Goal: Task Accomplishment & Management: Manage account settings

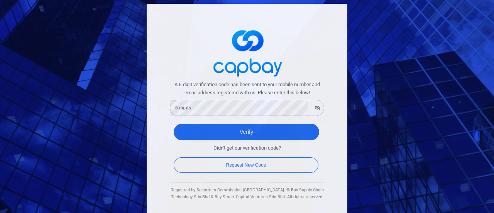
click at [22, 66] on div "A 6-digit verification code has been sent to your mobile number and email addre…" at bounding box center [247, 106] width 494 height 213
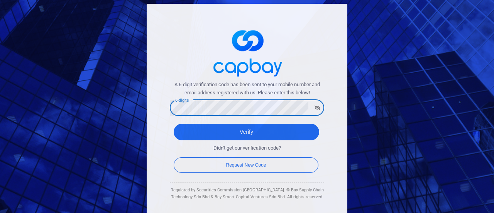
click at [23, 78] on div "A 6-digit verification code has been sent to your mobile number and email addre…" at bounding box center [247, 106] width 494 height 213
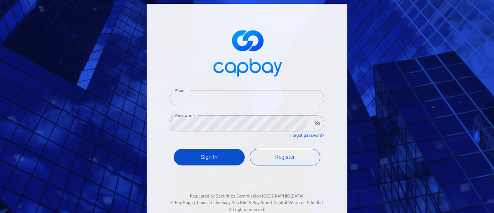
type input "kaichee.too@infineon.com"
click at [228, 160] on button "Sign In" at bounding box center [209, 157] width 71 height 17
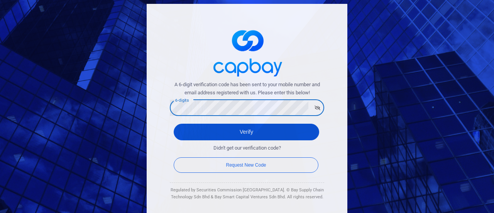
click at [187, 133] on button "Verify" at bounding box center [246, 131] width 145 height 17
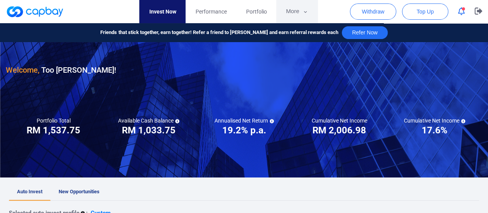
click at [294, 14] on button "More" at bounding box center [296, 11] width 41 height 23
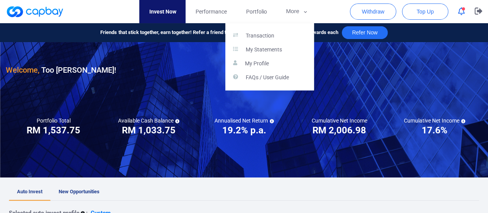
click at [381, 14] on button "button" at bounding box center [244, 106] width 488 height 213
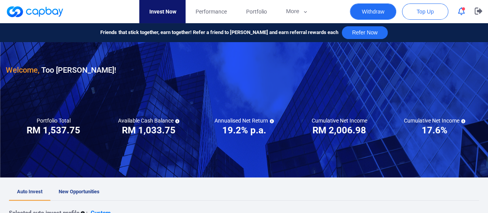
click at [379, 3] on button "Withdraw" at bounding box center [373, 11] width 46 height 16
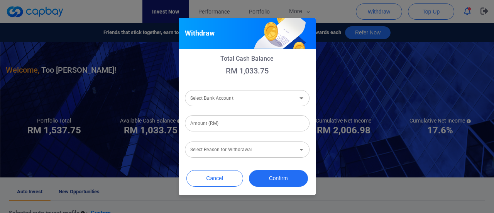
click at [235, 97] on input "Select Bank Account" at bounding box center [240, 98] width 107 height 14
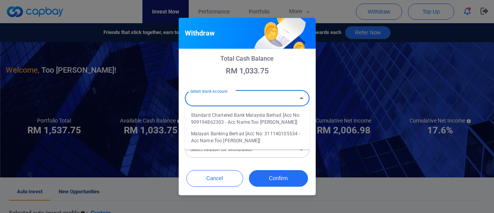
click at [240, 139] on li "Malayan Banking Berhad [Acc No: 311140105534 - Acc Name:Too Kai Chee]" at bounding box center [247, 137] width 125 height 19
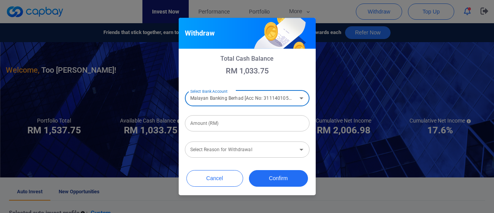
type input "Malayan Banking Berhad [Acc No: 311140105534 - Acc Name:Too Kai Chee]"
click at [225, 121] on input "Amount (RM)" at bounding box center [247, 123] width 125 height 16
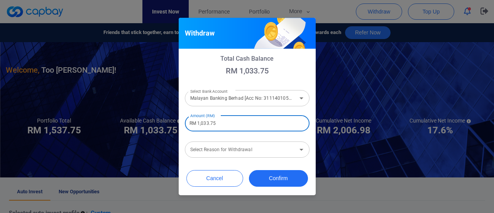
type input "RM 1,033.75"
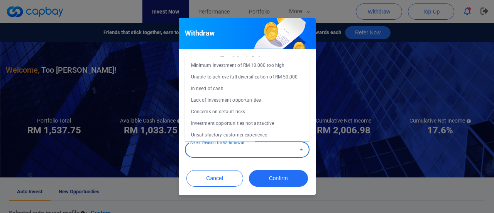
click at [218, 146] on div "Select Reason for Withdrawal Select Reason for Withdrawal" at bounding box center [247, 148] width 125 height 17
click at [258, 115] on li "Concerns on default risks" at bounding box center [247, 112] width 125 height 12
type input "Concerns on default risks"
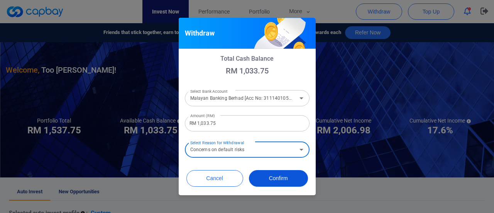
click at [282, 179] on button "Confirm" at bounding box center [278, 178] width 59 height 17
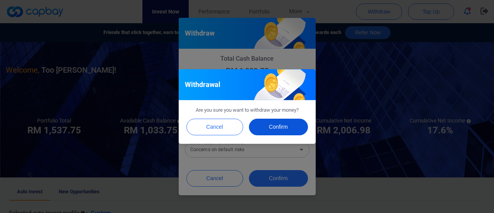
click at [270, 126] on button "Confirm" at bounding box center [278, 126] width 59 height 17
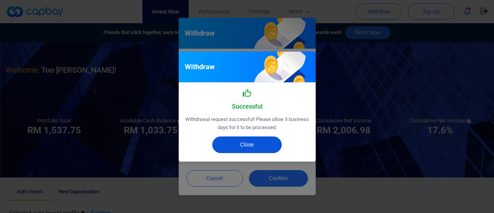
click at [269, 141] on button "Close" at bounding box center [246, 144] width 69 height 17
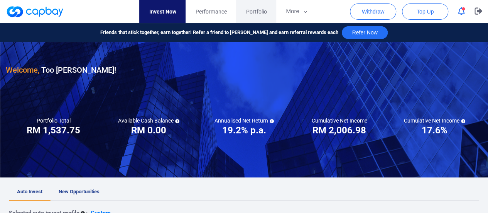
click at [254, 9] on span "Portfolio" at bounding box center [256, 11] width 21 height 8
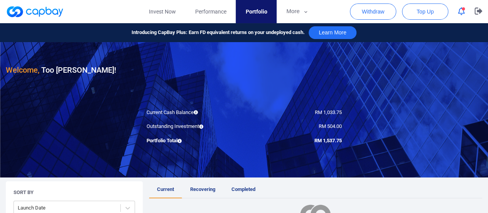
scroll to position [154, 0]
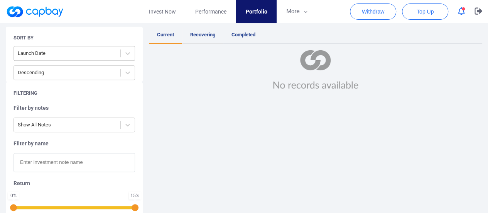
click at [208, 37] on span "Recovering" at bounding box center [202, 35] width 25 height 6
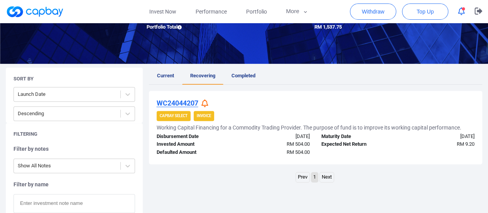
scroll to position [116, 0]
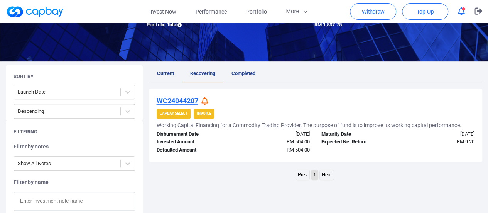
click at [204, 98] on icon at bounding box center [204, 101] width 7 height 8
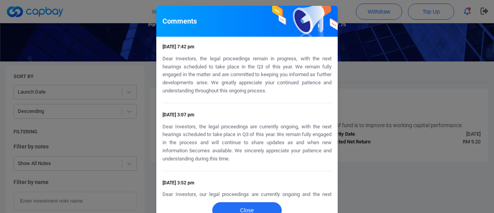
click at [398, 86] on div "Comments [DATE] 7:42 pm Dear Investors, the legal proceedings remain in progres…" at bounding box center [247, 106] width 494 height 213
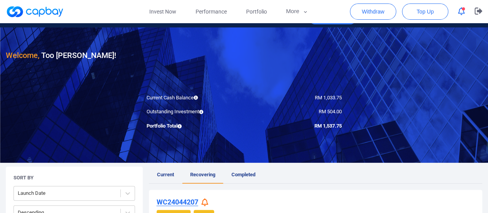
scroll to position [0, 0]
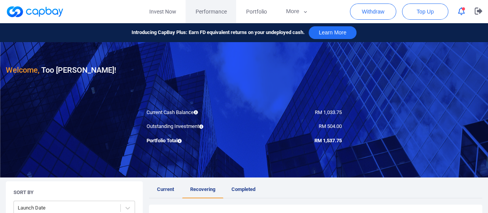
click at [216, 11] on span "Performance" at bounding box center [210, 11] width 31 height 8
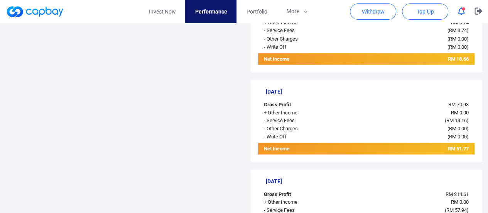
scroll to position [694, 0]
